Goal: Information Seeking & Learning: Learn about a topic

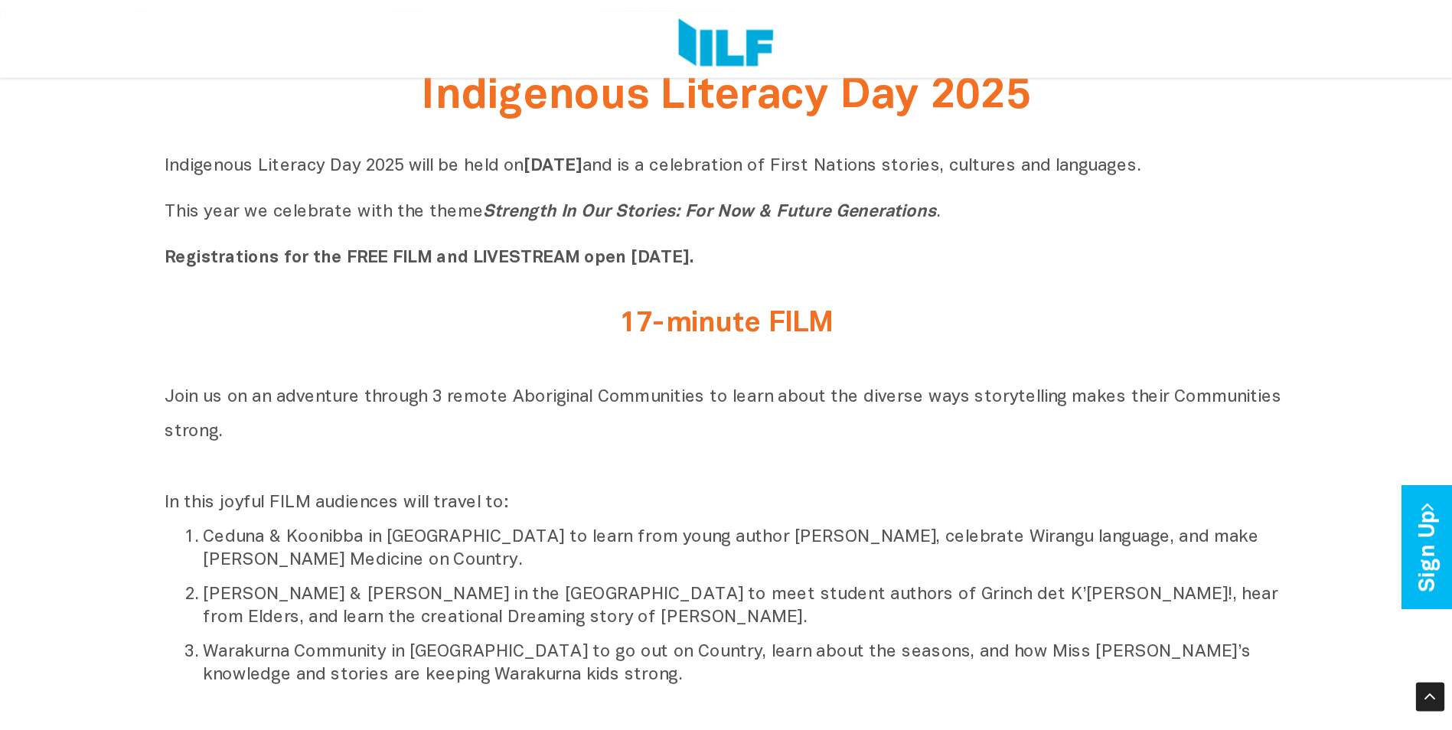
scroll to position [508, 0]
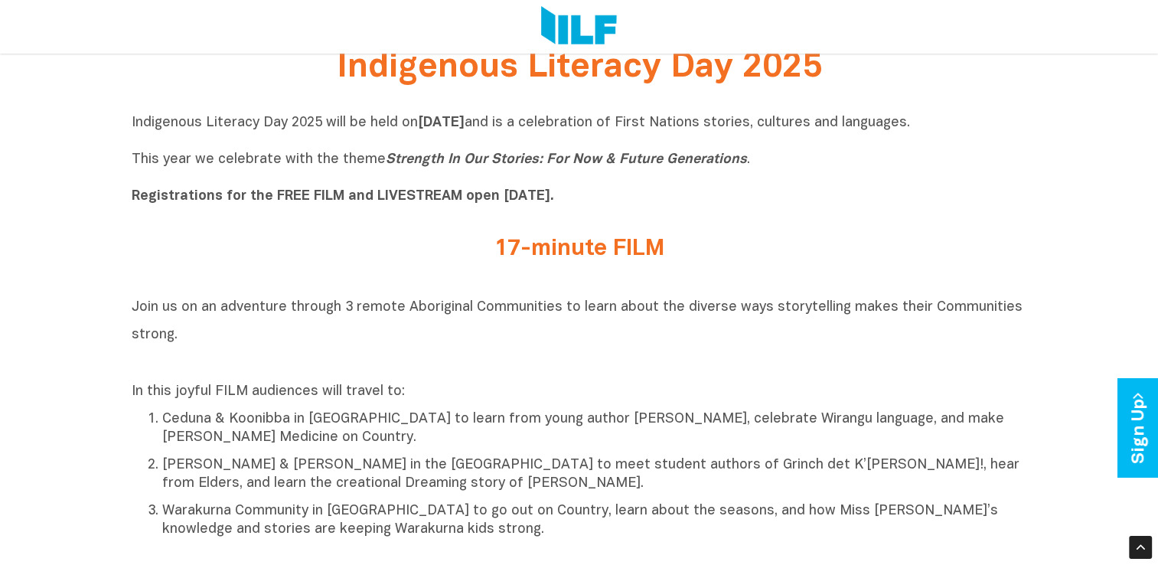
click at [738, 164] on p "Indigenous Literacy Day 2025 will be held [DATE][DATE] and is a celebration of …" at bounding box center [580, 160] width 896 height 92
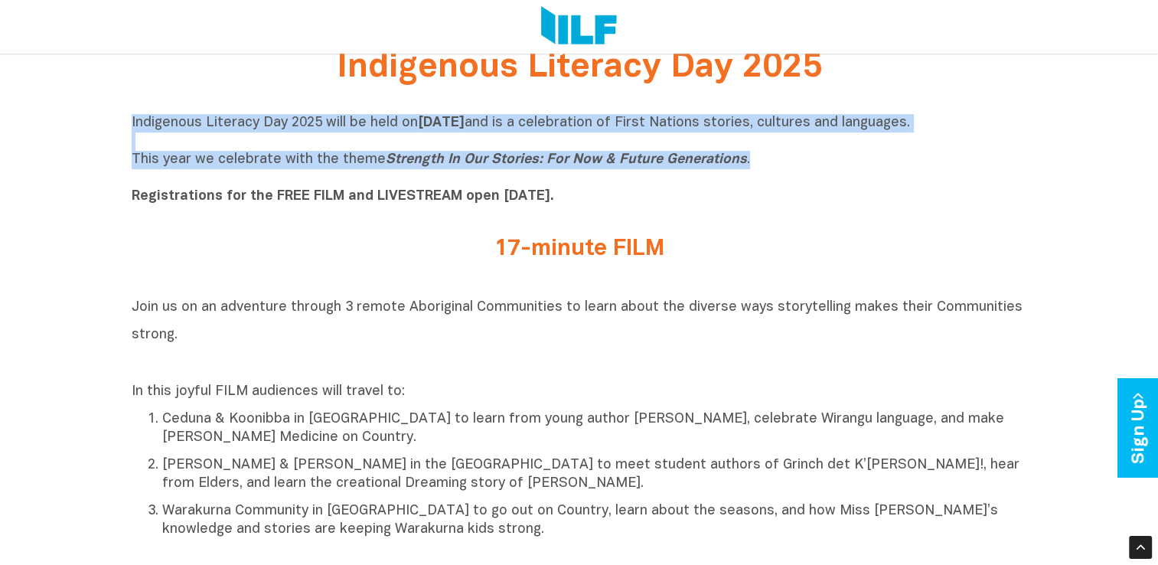
drag, startPoint x: 738, startPoint y: 164, endPoint x: 123, endPoint y: 115, distance: 617.6
copy p "Indigenous Literacy Day 2025 will be held [DATE][DATE] and is a celebration of …"
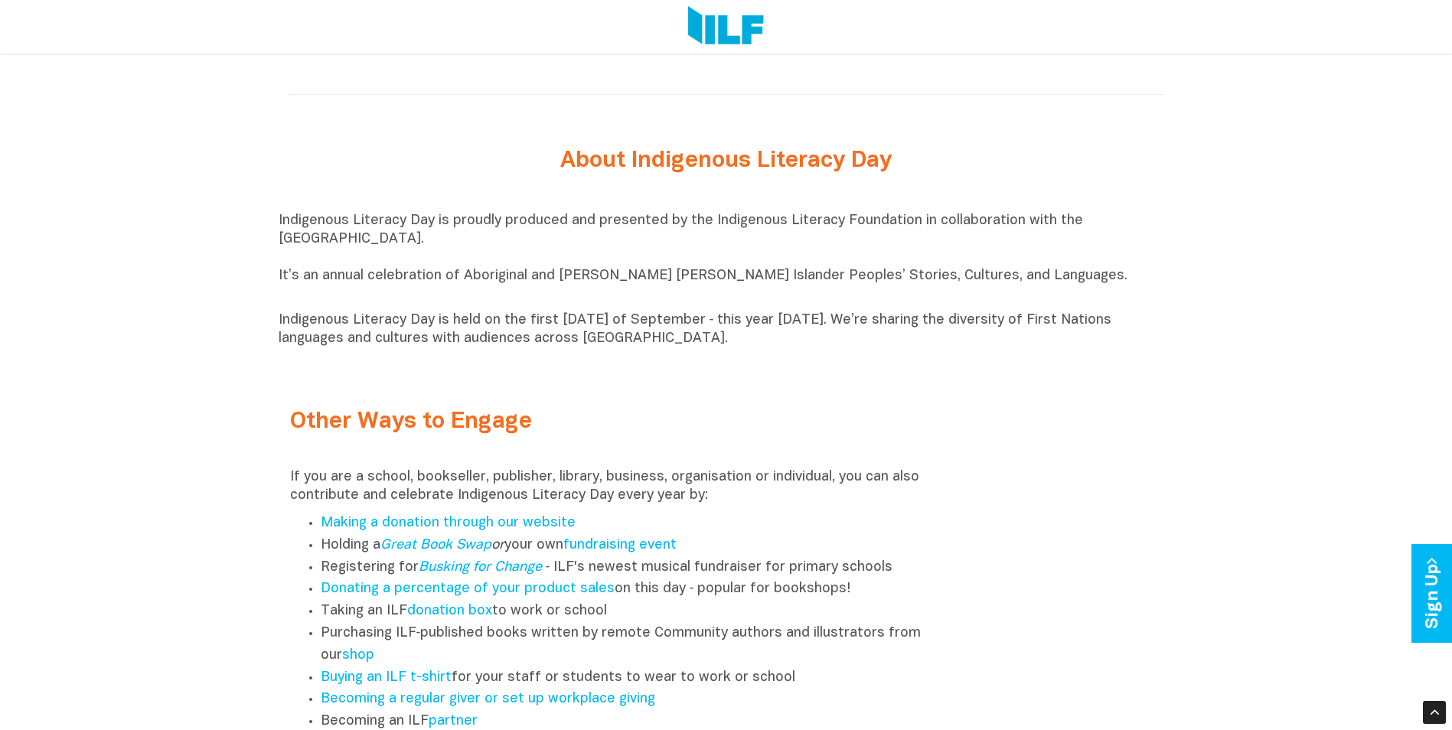
scroll to position [1670, 0]
drag, startPoint x: 322, startPoint y: 247, endPoint x: 271, endPoint y: 226, distance: 54.6
copy p "Indigenous Literacy Day is proudly produced and presented by the Indigenous Lit…"
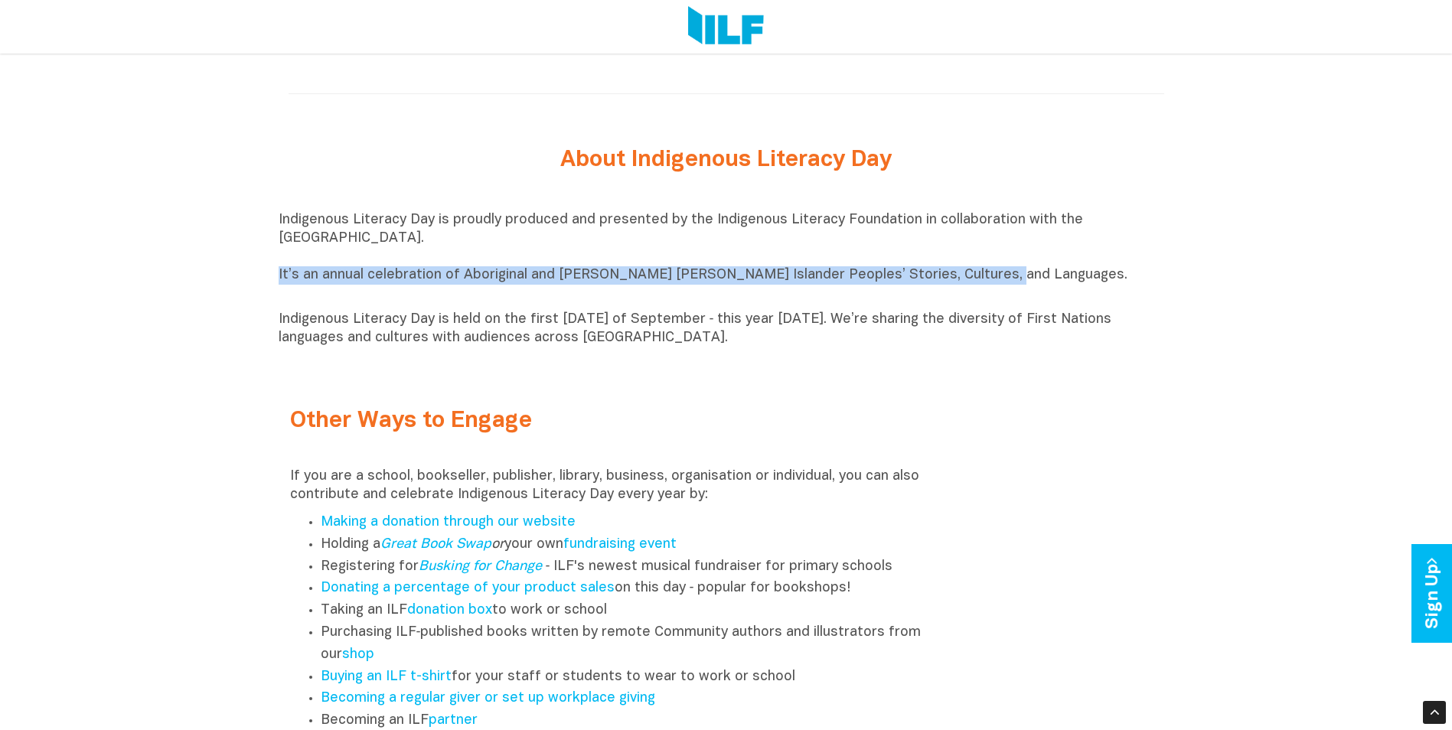
drag, startPoint x: 968, startPoint y: 282, endPoint x: 260, endPoint y: 280, distance: 707.5
copy p "It’s an annual celebration of Aboriginal and [PERSON_NAME] [PERSON_NAME] Island…"
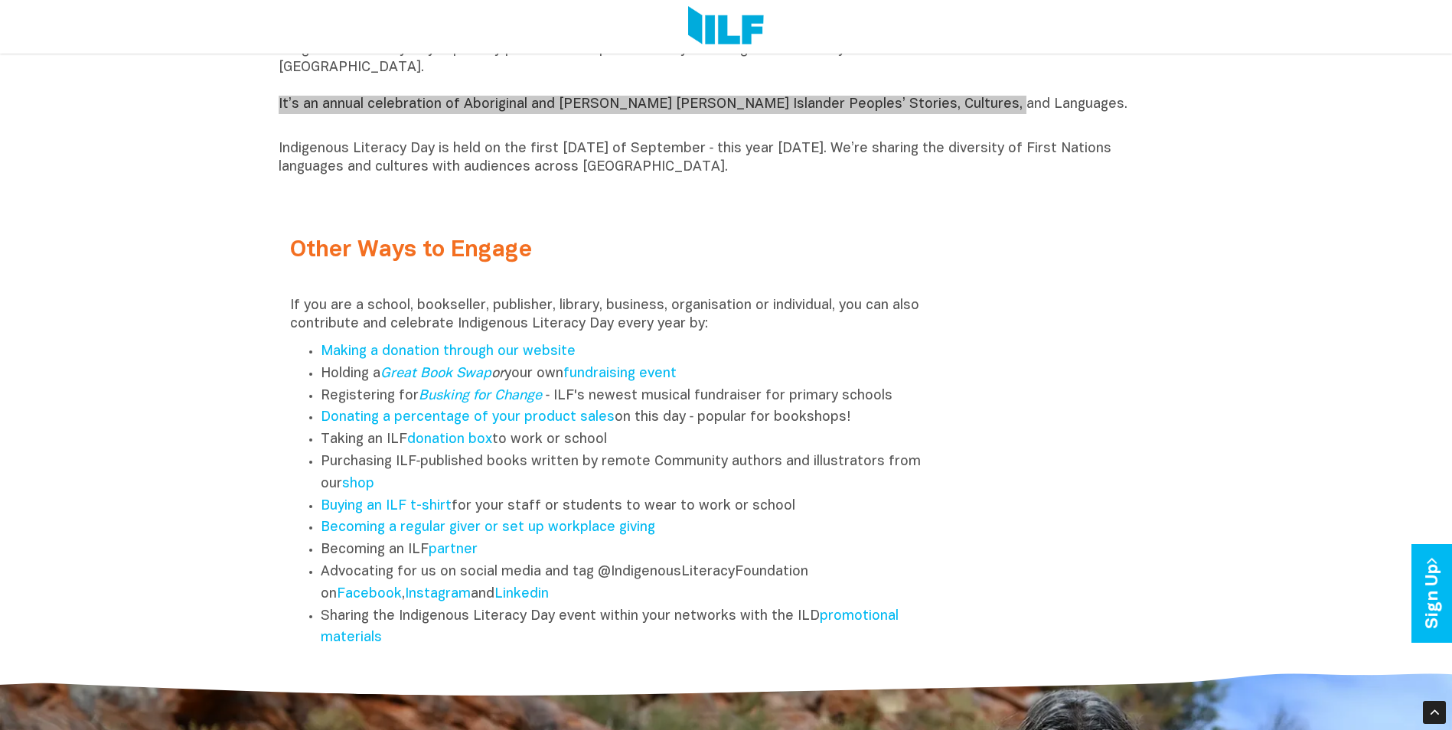
scroll to position [1848, 0]
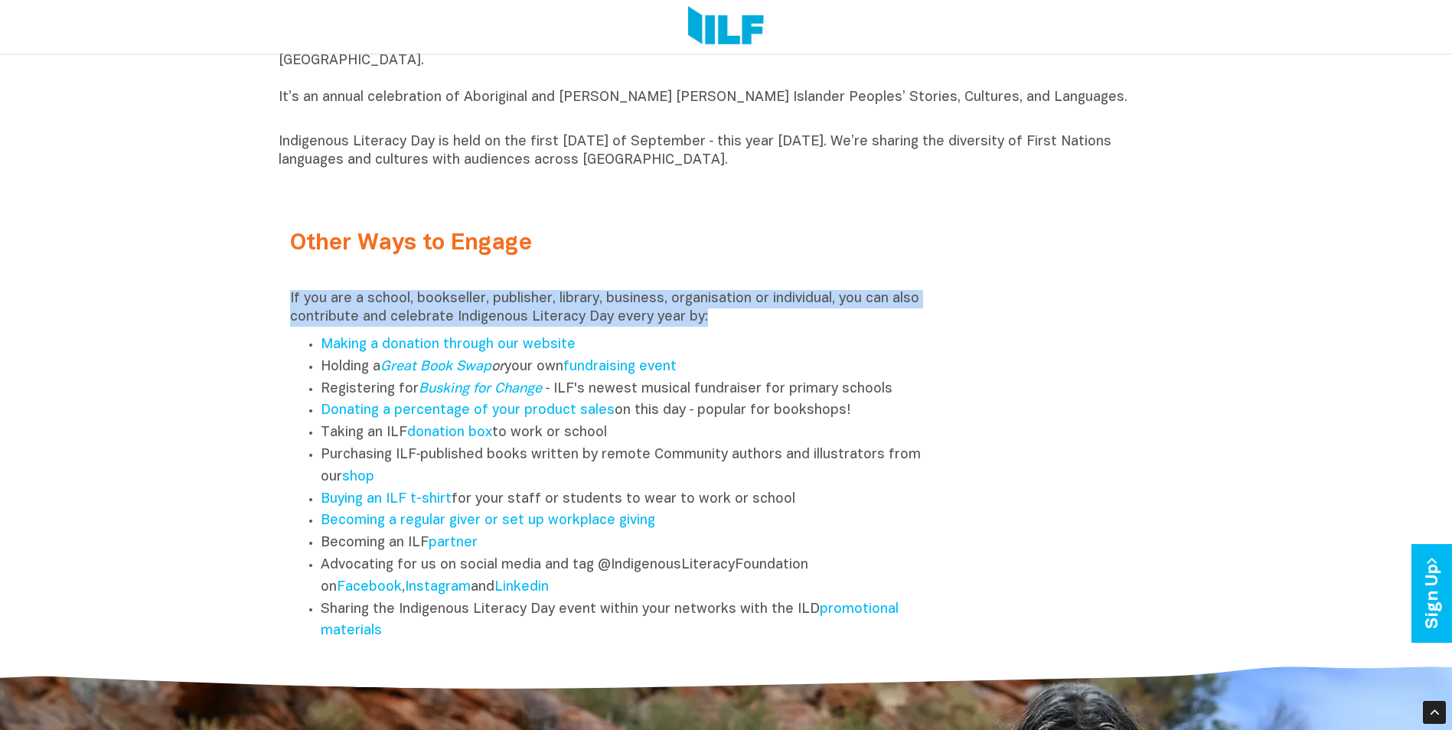
drag, startPoint x: 697, startPoint y: 325, endPoint x: 280, endPoint y: 306, distance: 417.0
click at [280, 306] on div "Other Ways to Engage If you are a school, bookseller, publisher, library, busin…" at bounding box center [615, 426] width 672 height 450
copy p "If you are a school, bookseller, publisher, library, business, organisation or …"
drag, startPoint x: 390, startPoint y: 636, endPoint x: 272, endPoint y: 345, distance: 314.2
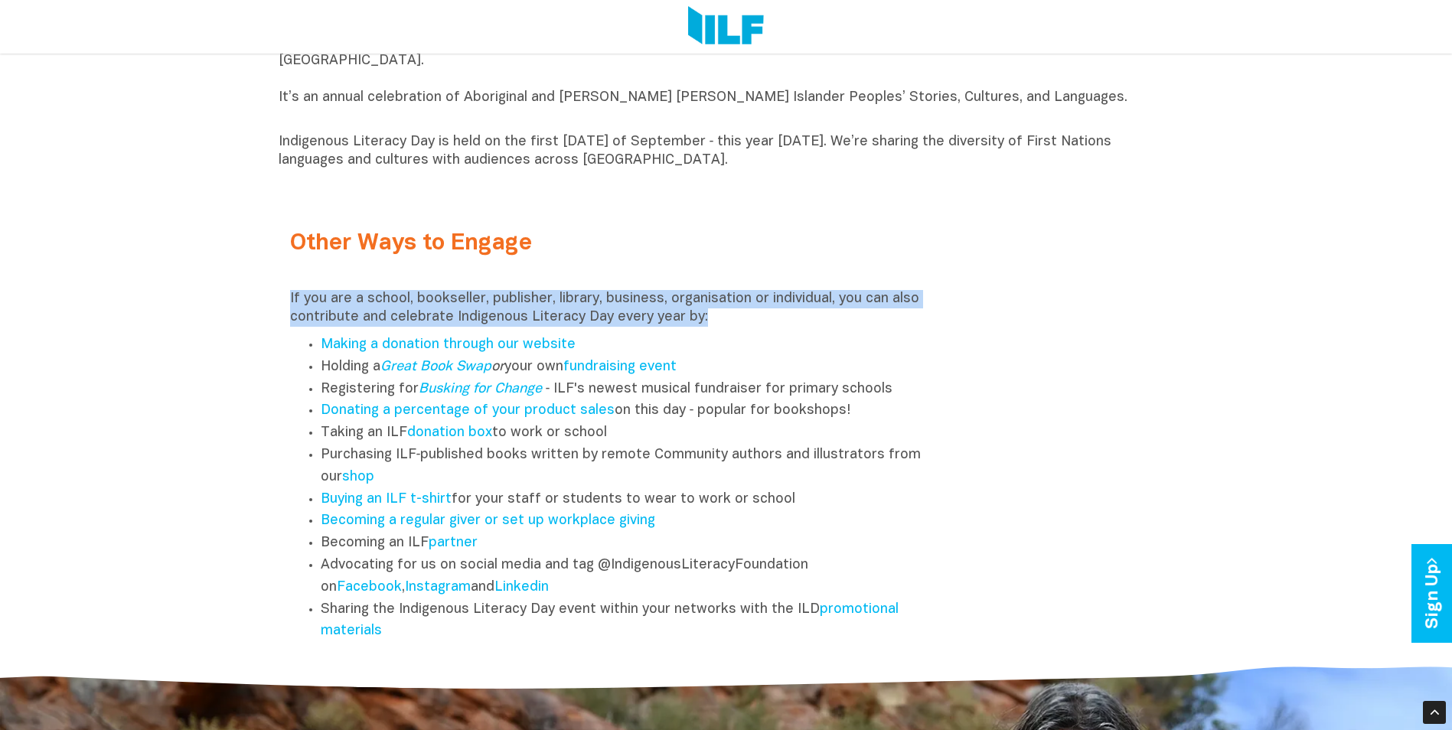
copy ul "Making a donation through our website Holding a Great Book Swap or your own fun…"
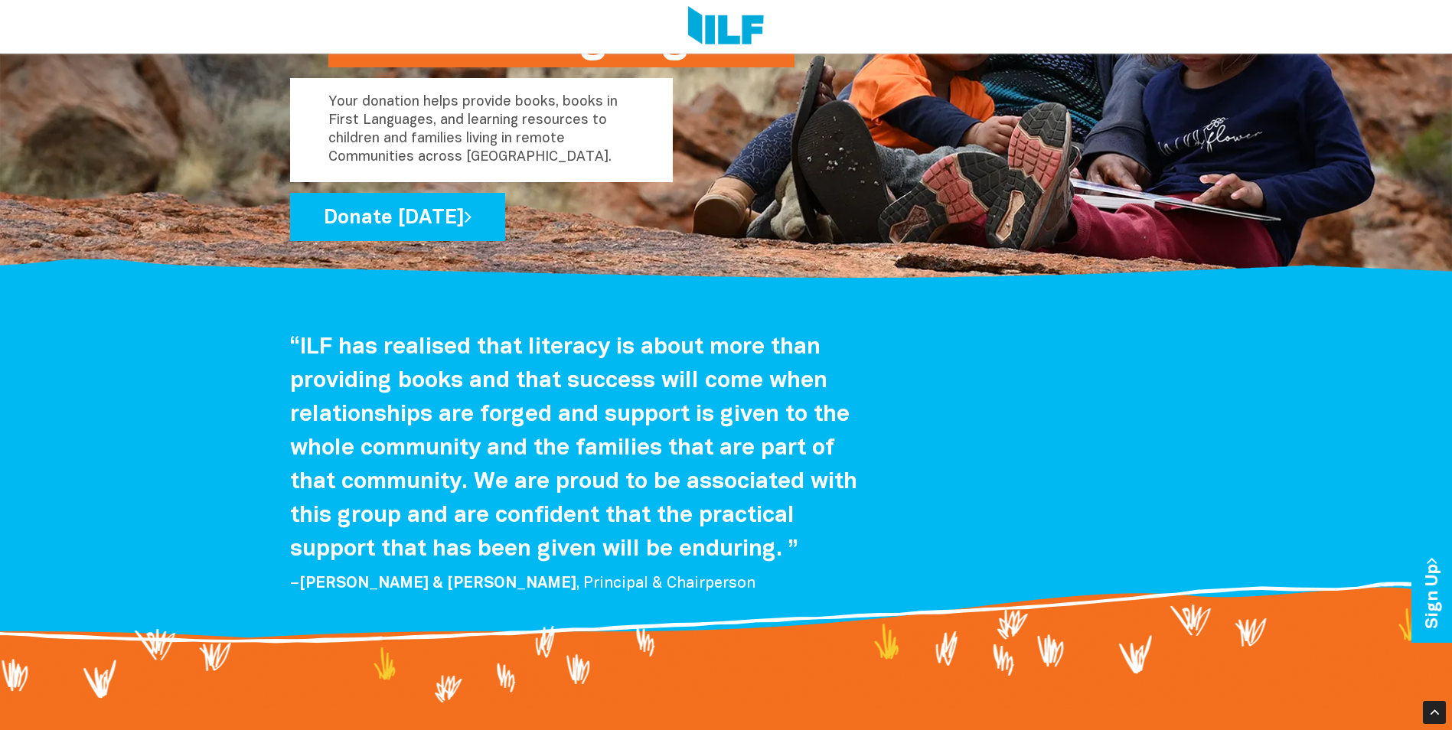
scroll to position [2760, 0]
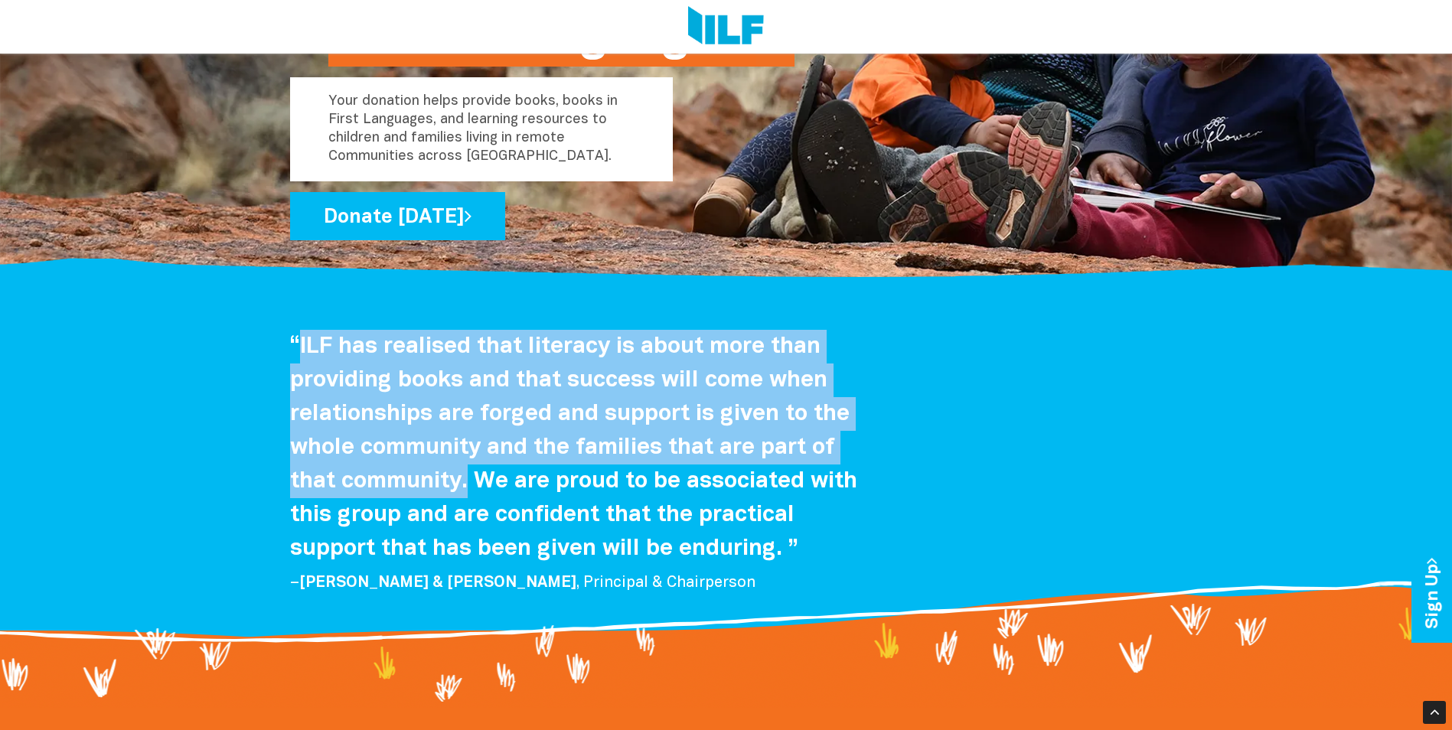
drag, startPoint x: 471, startPoint y: 490, endPoint x: 302, endPoint y: 357, distance: 215.4
click at [302, 357] on h4 "“ILF has realised that literacy is about more than providing books and that suc…" at bounding box center [577, 448] width 574 height 236
click at [303, 439] on h4 "“ILF has realised that literacy is about more than providing books and that suc…" at bounding box center [577, 448] width 574 height 236
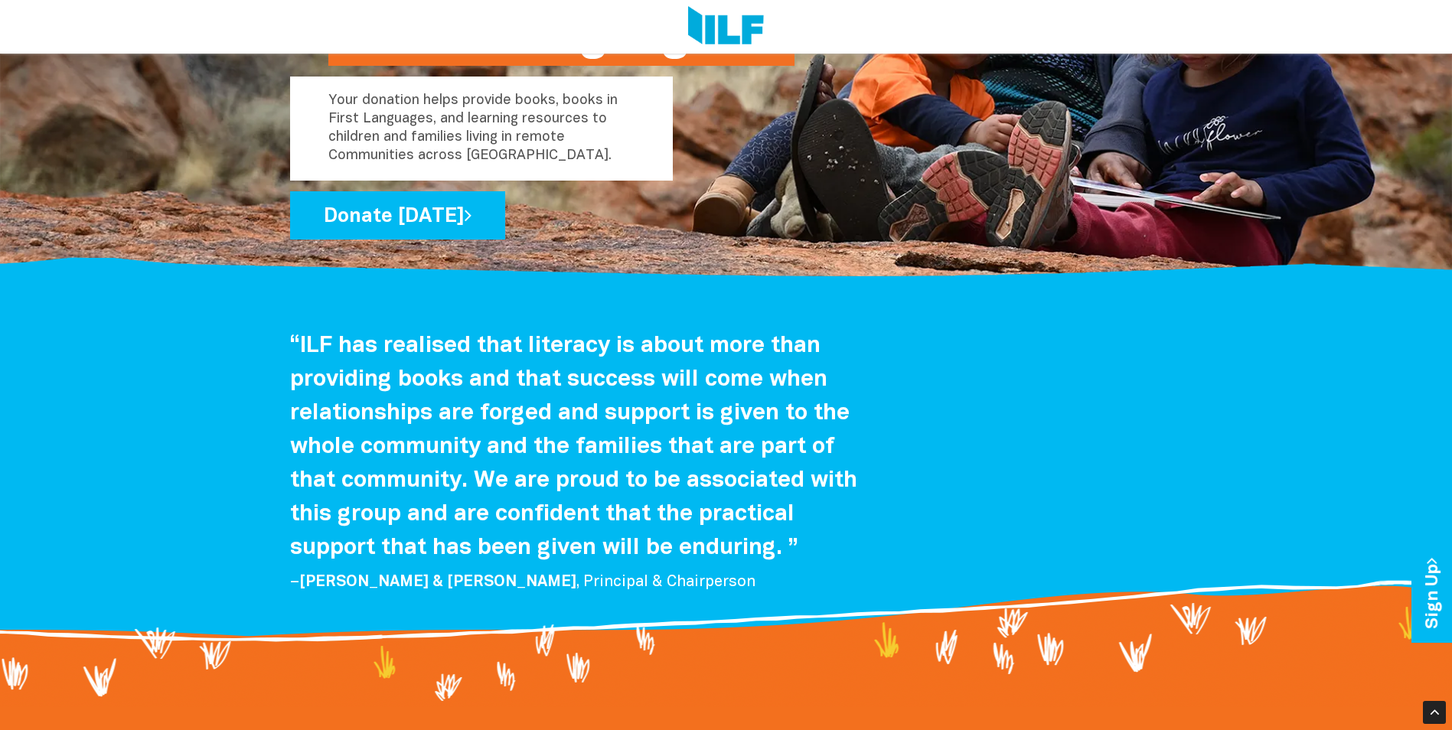
scroll to position [2750, 0]
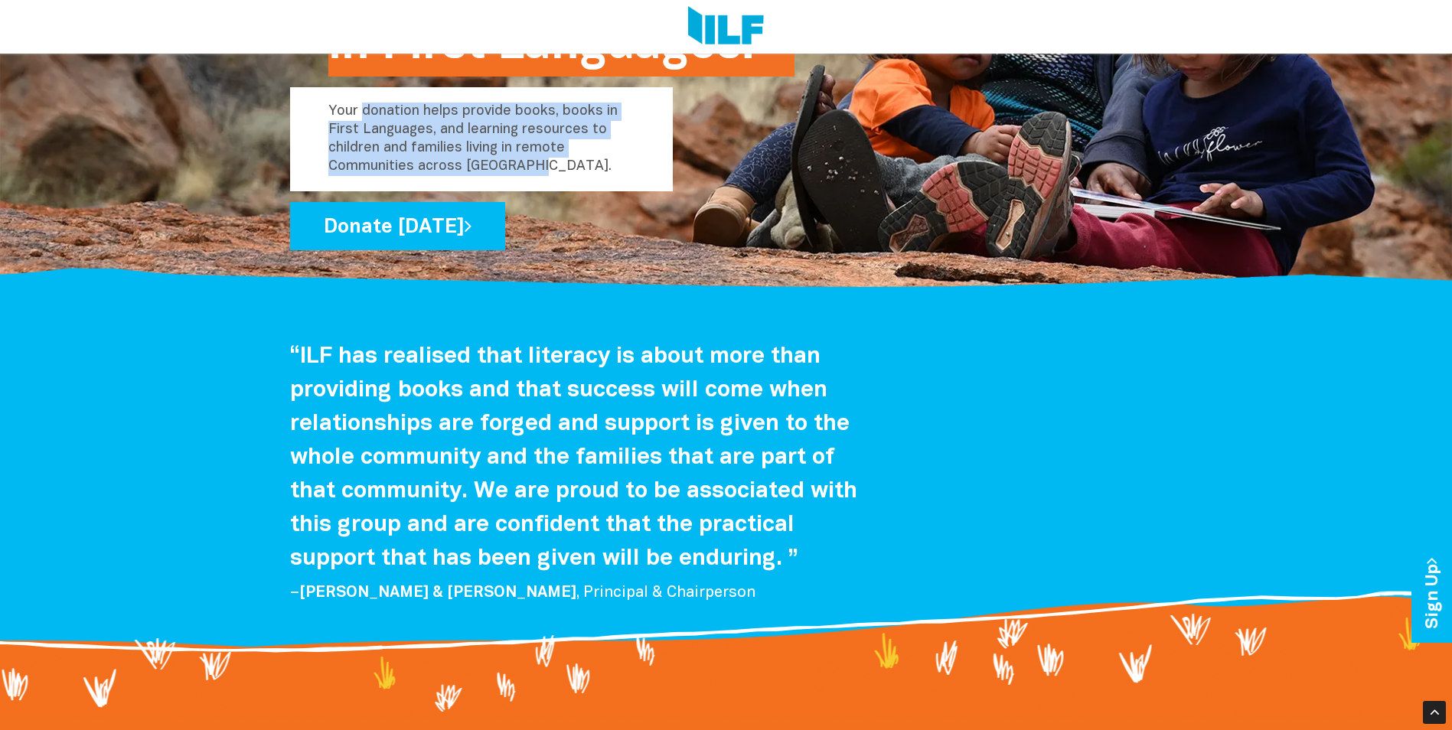
drag, startPoint x: 534, startPoint y: 176, endPoint x: 364, endPoint y: 119, distance: 179.9
click at [364, 119] on p "Your donation helps provide books, books in First Languages, and learning resou…" at bounding box center [481, 139] width 383 height 104
copy p "donation helps provide books, books in First Languages, and learning resources …"
